Goal: Task Accomplishment & Management: Manage account settings

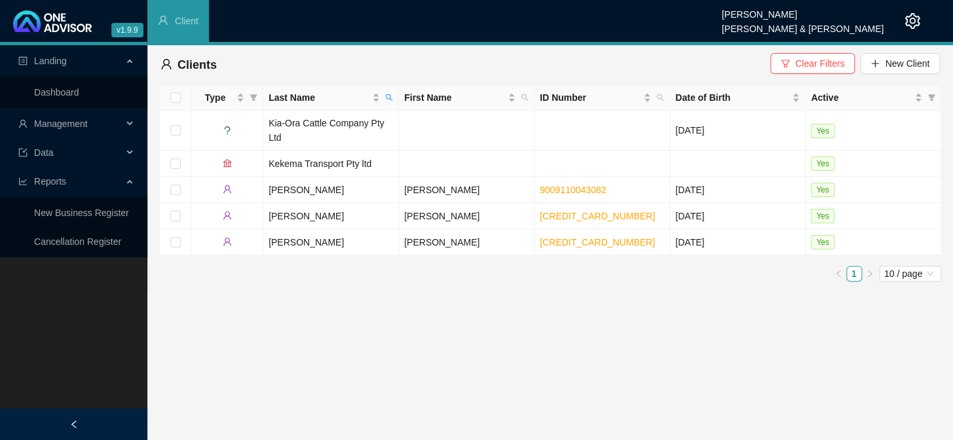
click at [115, 119] on span "Management" at bounding box center [70, 124] width 104 height 26
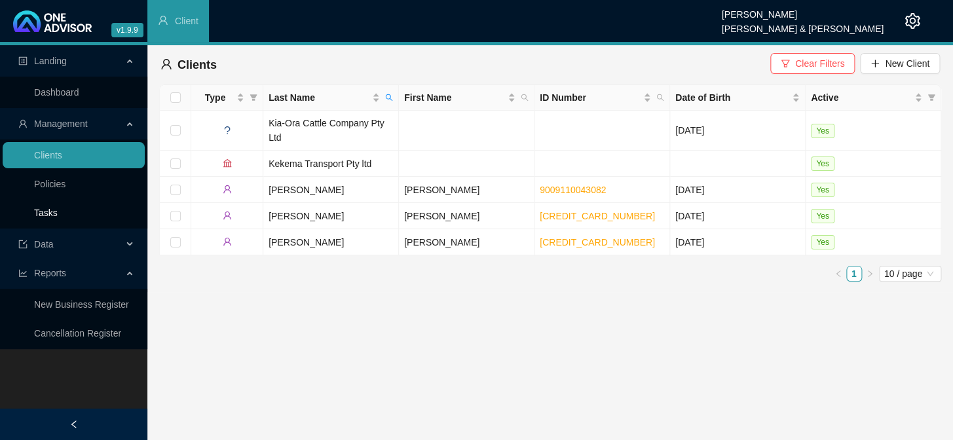
click at [46, 211] on link "Tasks" at bounding box center [46, 213] width 24 height 10
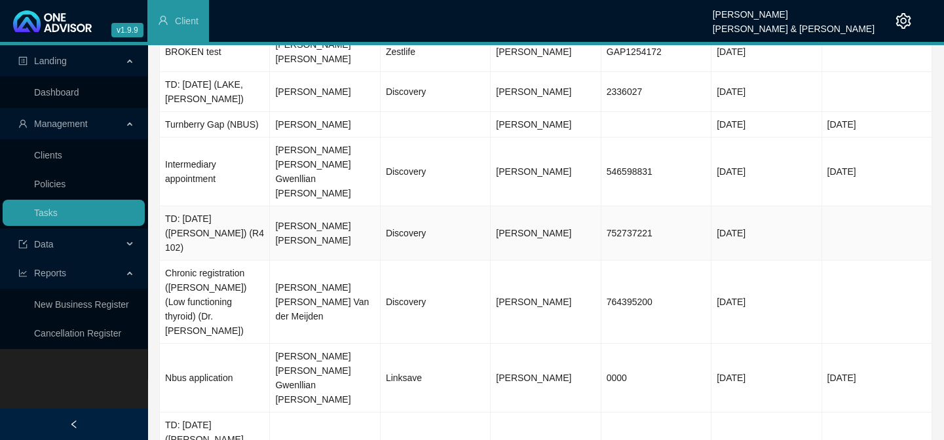
scroll to position [120, 0]
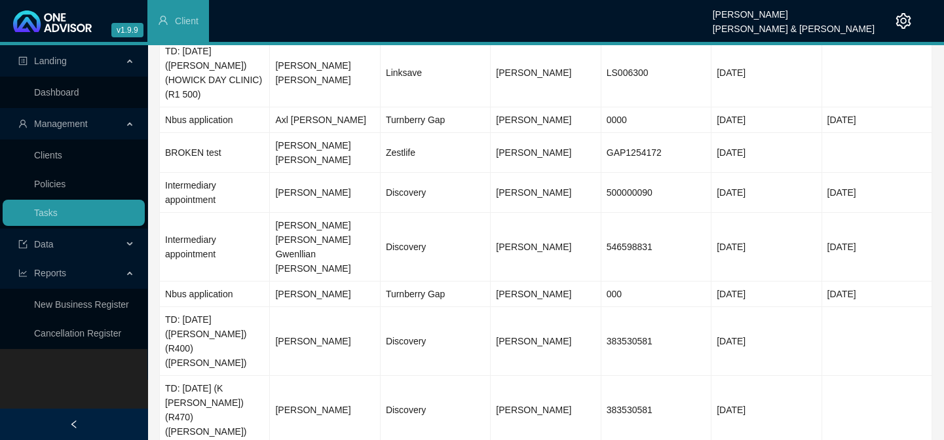
scroll to position [77, 0]
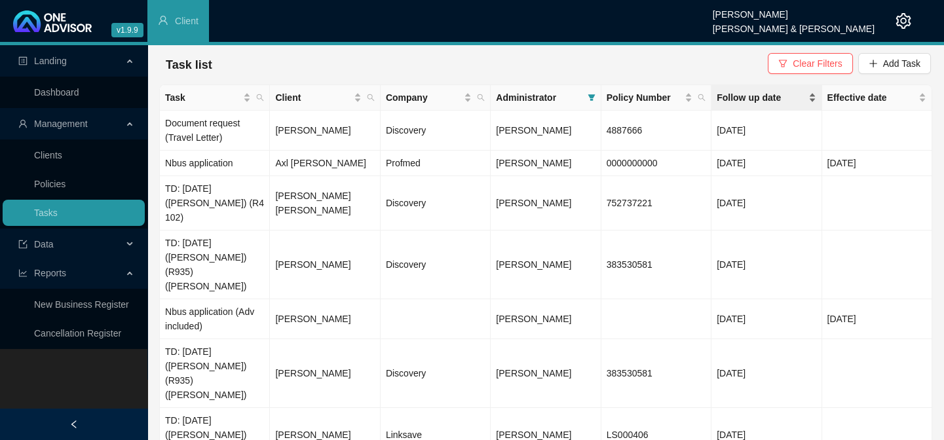
click at [752, 98] on span "Follow up date" at bounding box center [761, 97] width 88 height 14
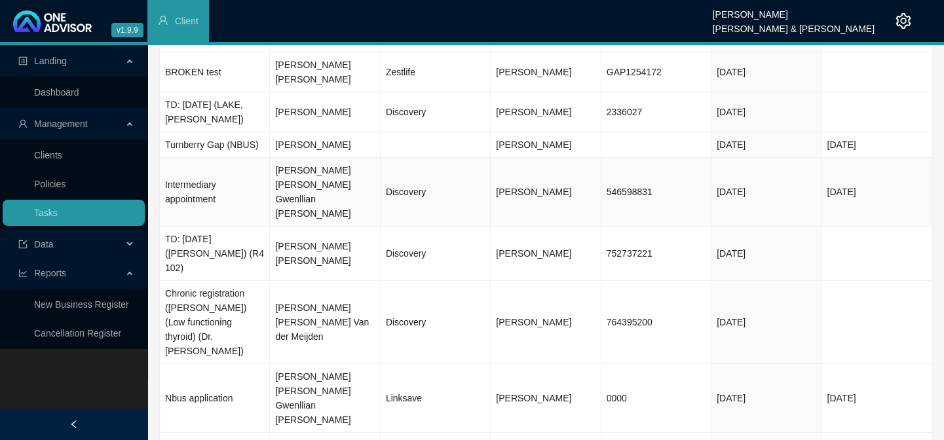
scroll to position [120, 0]
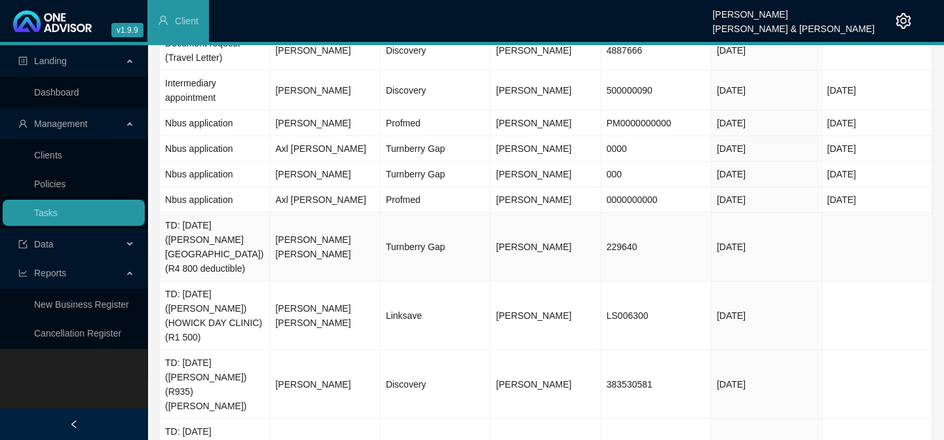
scroll to position [92, 0]
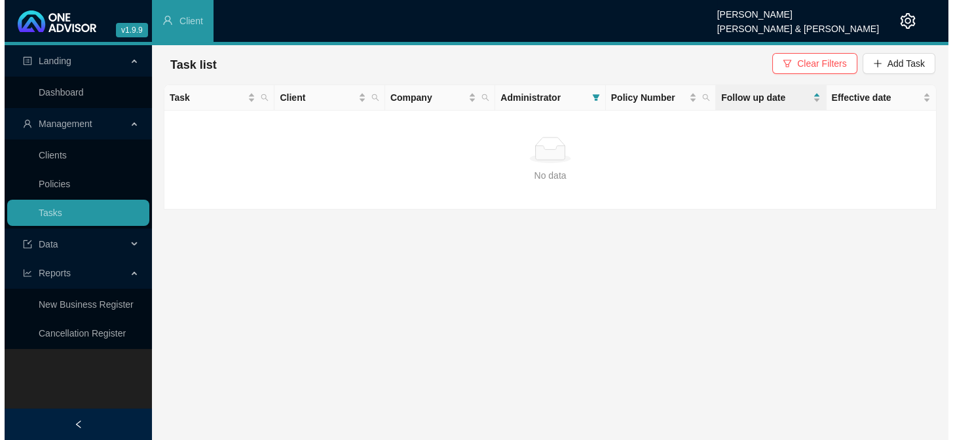
scroll to position [0, 0]
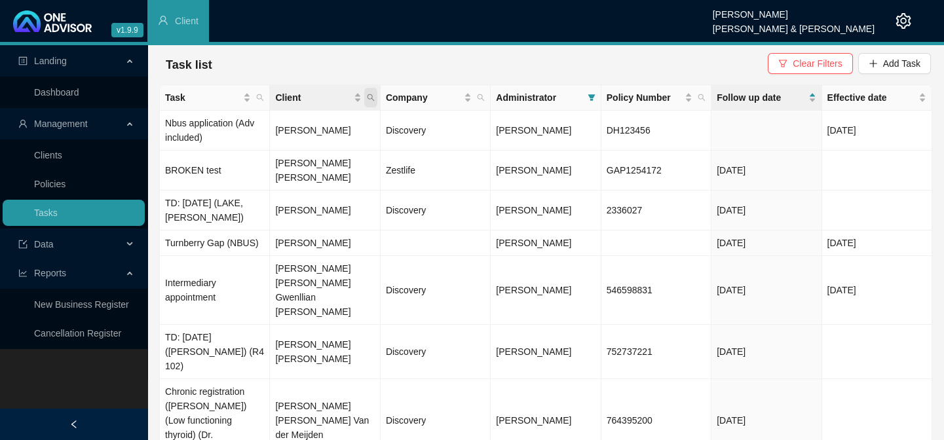
click at [369, 98] on icon "search" at bounding box center [371, 98] width 8 height 8
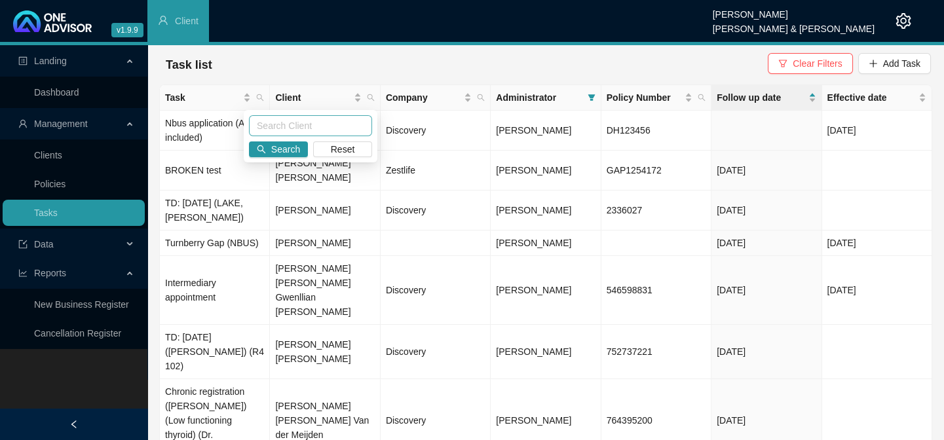
click at [293, 134] on input "text" at bounding box center [310, 125] width 123 height 21
type input "kapp"
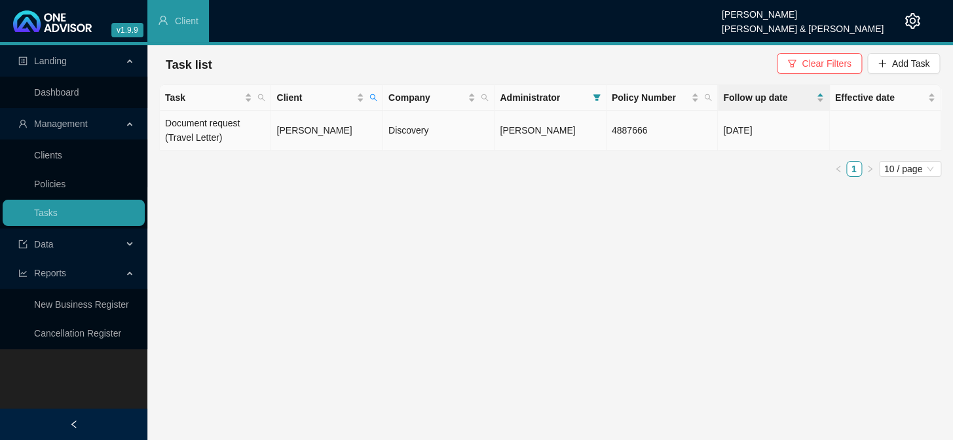
click at [276, 132] on td "Colin Frensch Kapp" at bounding box center [326, 131] width 111 height 40
click at [301, 132] on div at bounding box center [476, 220] width 953 height 440
click at [302, 132] on td "Colin Frensch Kapp" at bounding box center [326, 131] width 111 height 40
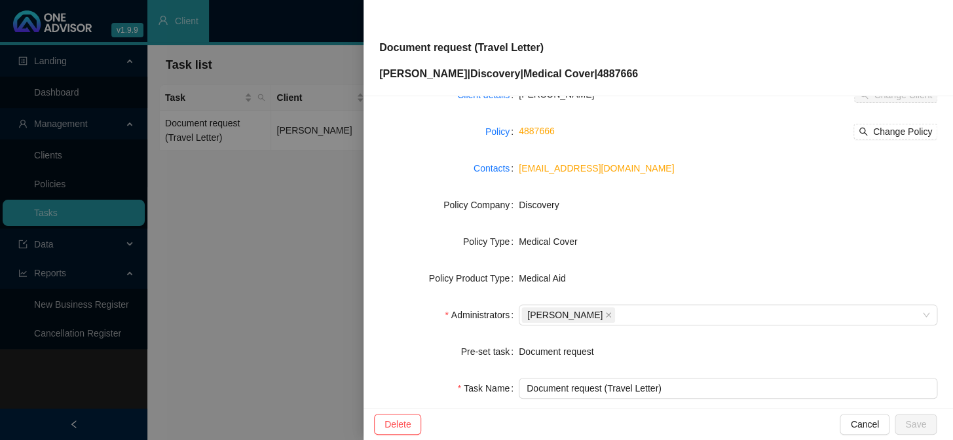
scroll to position [178, 0]
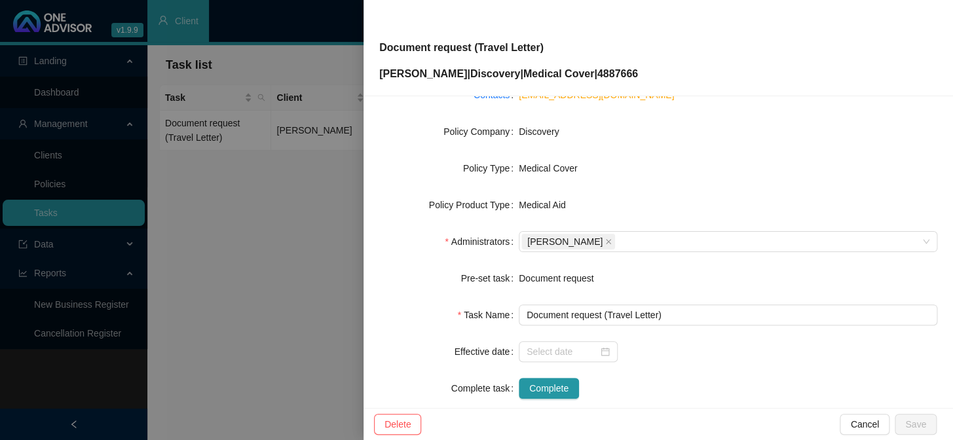
click at [316, 263] on div at bounding box center [476, 220] width 953 height 440
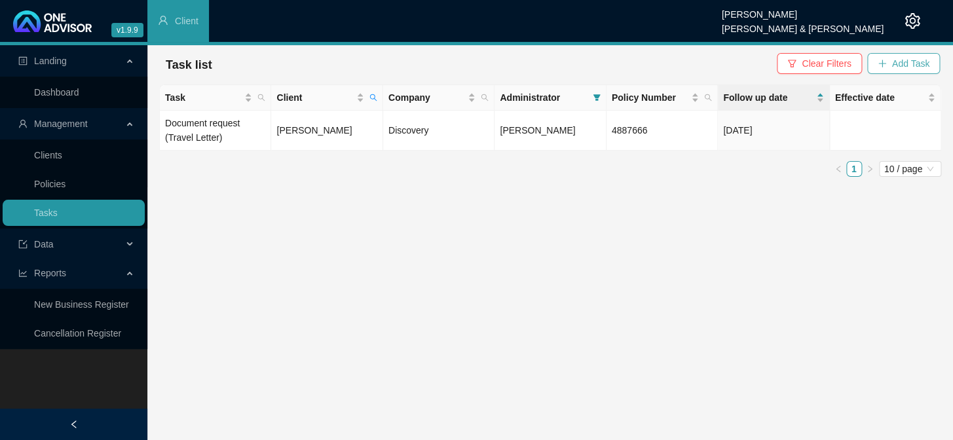
click at [919, 63] on span "Add Task" at bounding box center [910, 63] width 37 height 14
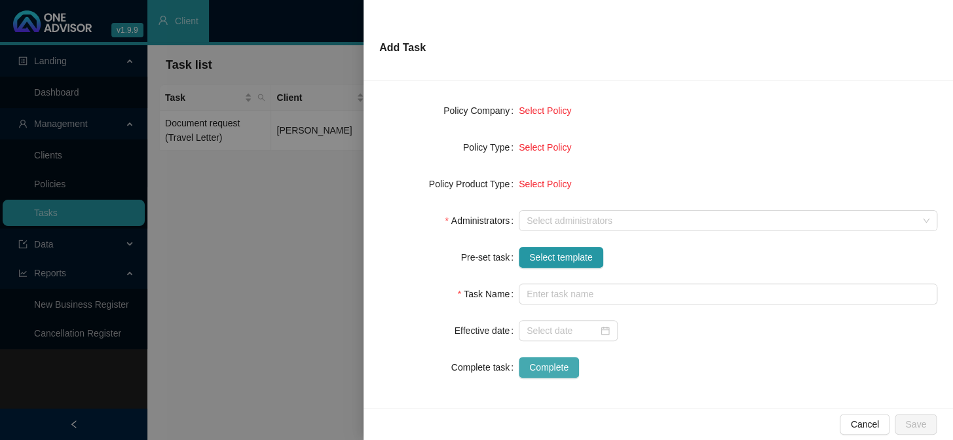
scroll to position [184, 0]
click at [547, 263] on span "Select template" at bounding box center [561, 257] width 64 height 14
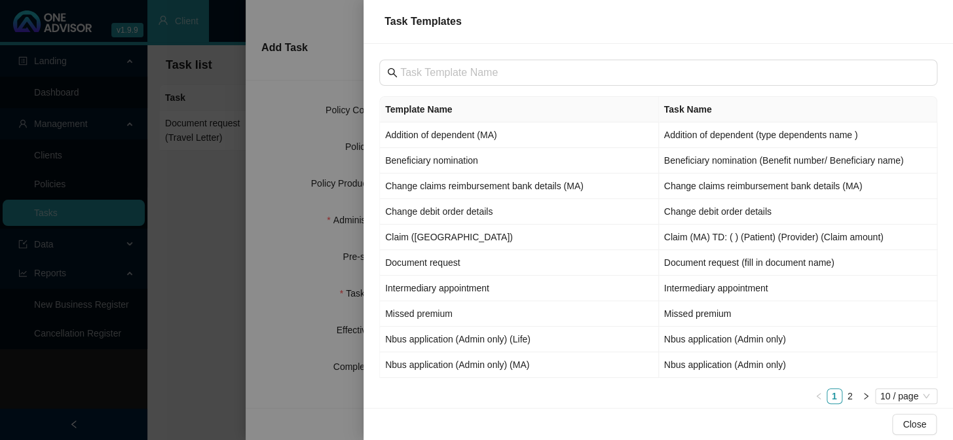
click at [202, 307] on div at bounding box center [476, 220] width 953 height 440
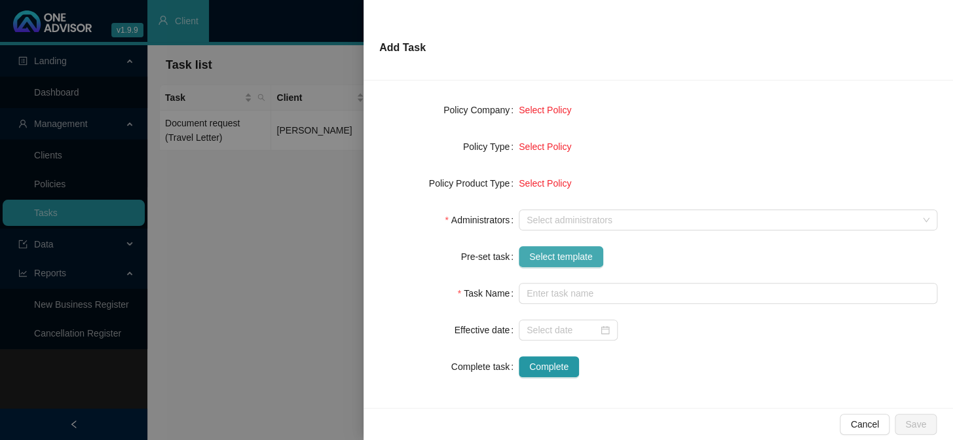
click at [544, 256] on span "Select template" at bounding box center [561, 257] width 64 height 14
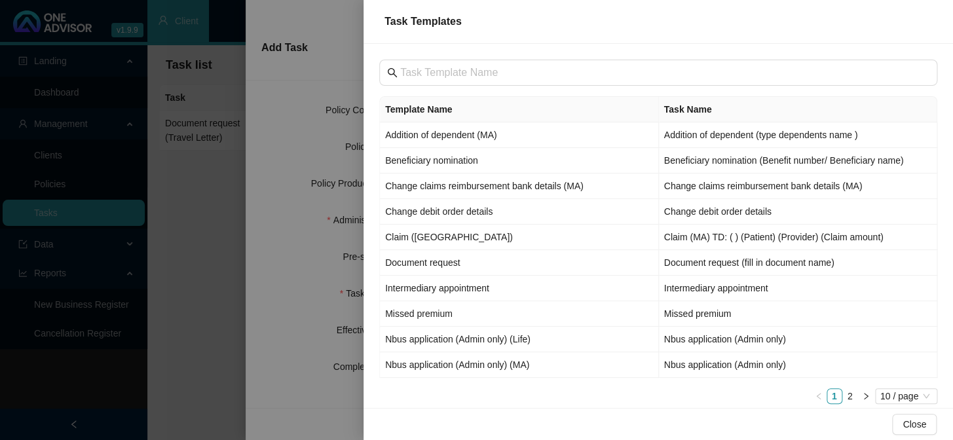
click at [200, 231] on div at bounding box center [476, 220] width 953 height 440
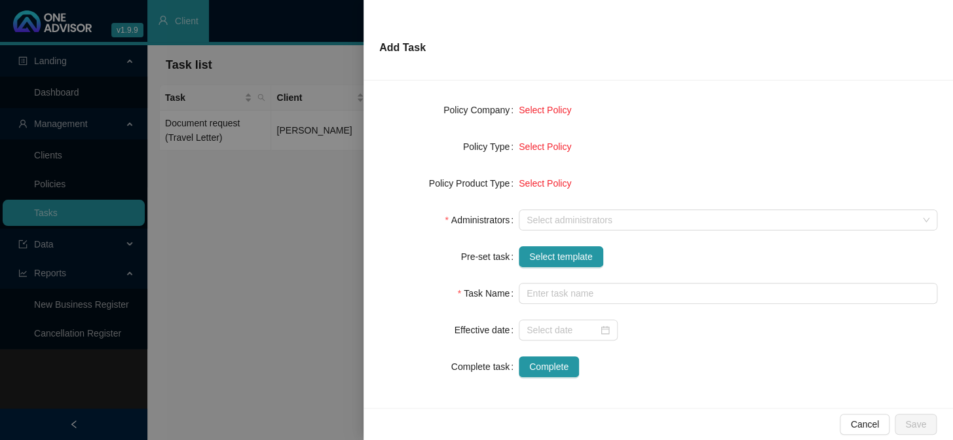
click at [309, 200] on div at bounding box center [476, 220] width 953 height 440
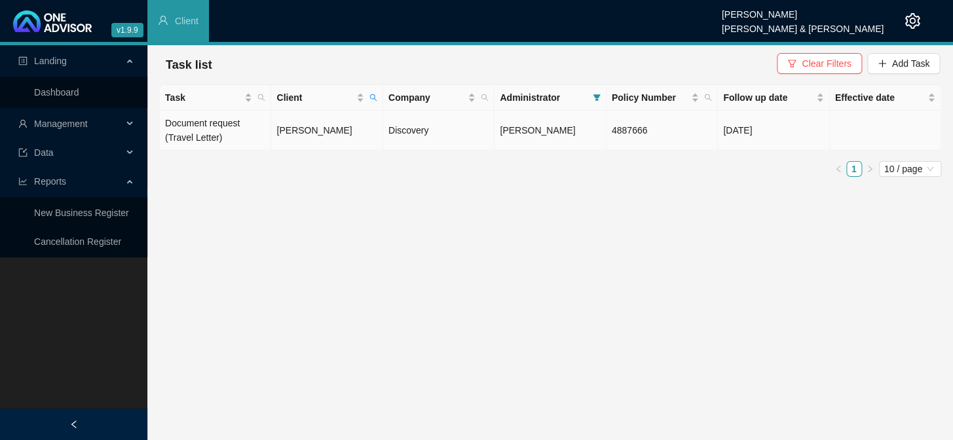
click at [314, 131] on td "[PERSON_NAME]" at bounding box center [326, 131] width 111 height 40
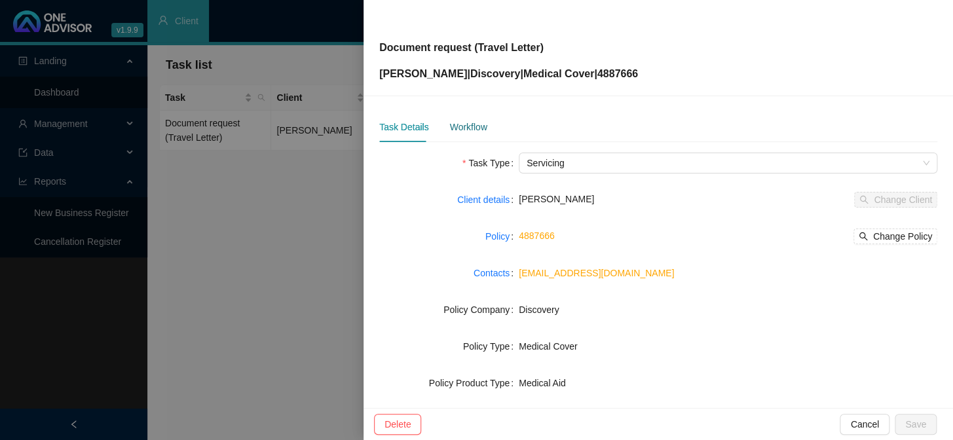
click at [455, 128] on div "Workflow" at bounding box center [467, 127] width 37 height 14
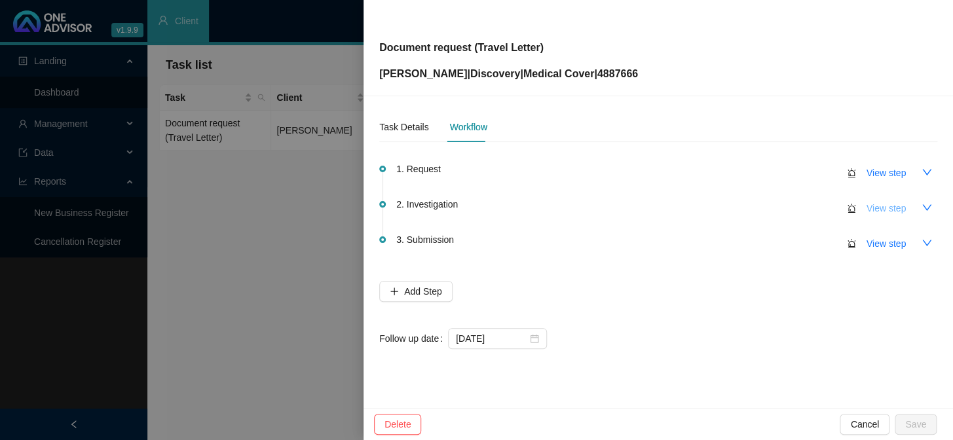
click at [888, 210] on span "View step" at bounding box center [886, 208] width 39 height 14
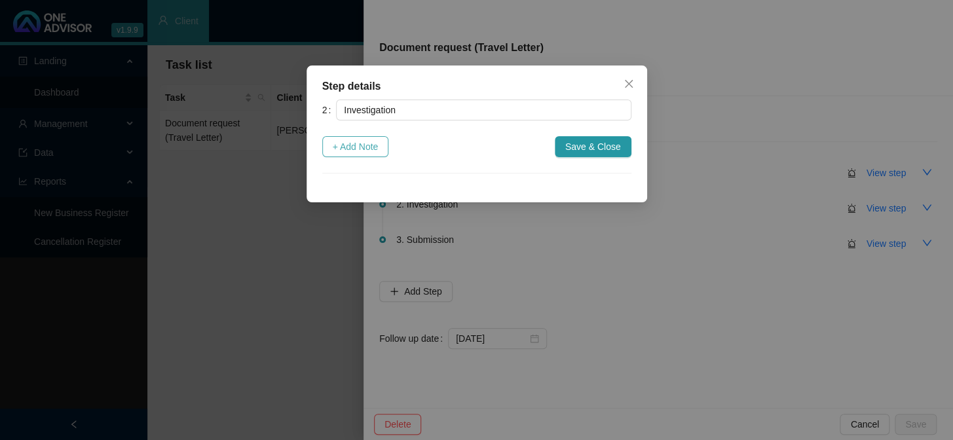
click at [371, 141] on span "+ Add Note" at bounding box center [356, 147] width 46 height 14
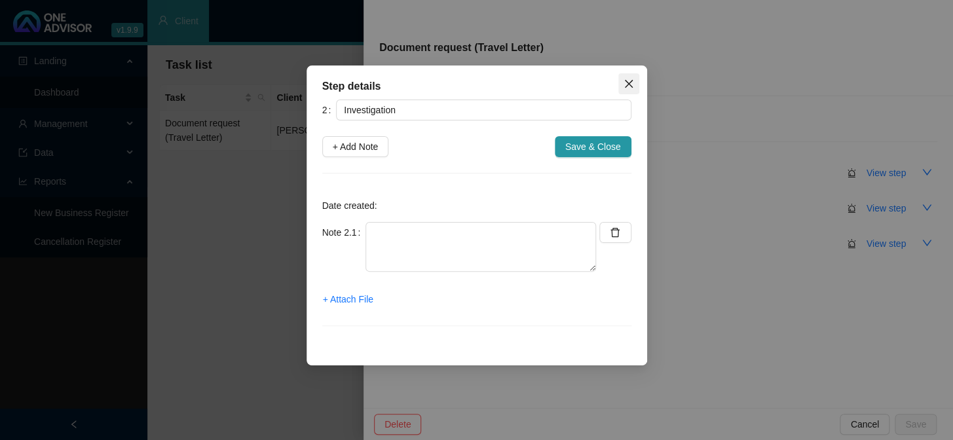
click at [624, 79] on icon "close" at bounding box center [629, 84] width 10 height 10
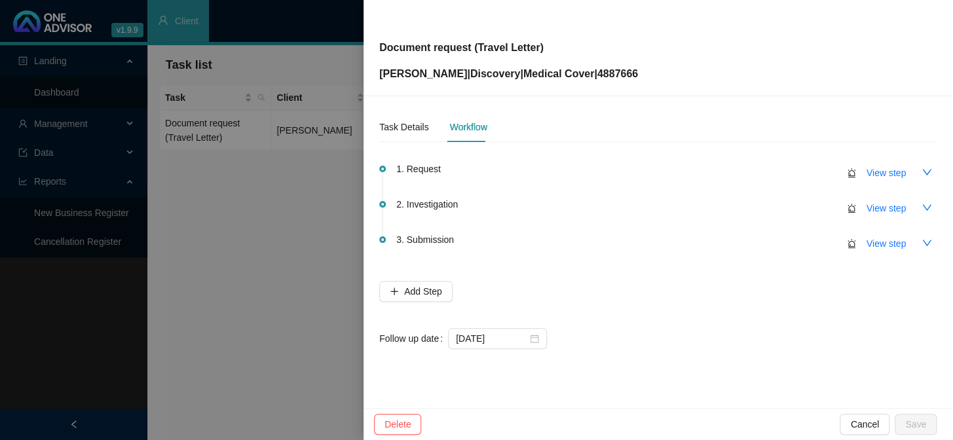
click at [341, 176] on div at bounding box center [476, 220] width 953 height 440
